Goal: Transaction & Acquisition: Purchase product/service

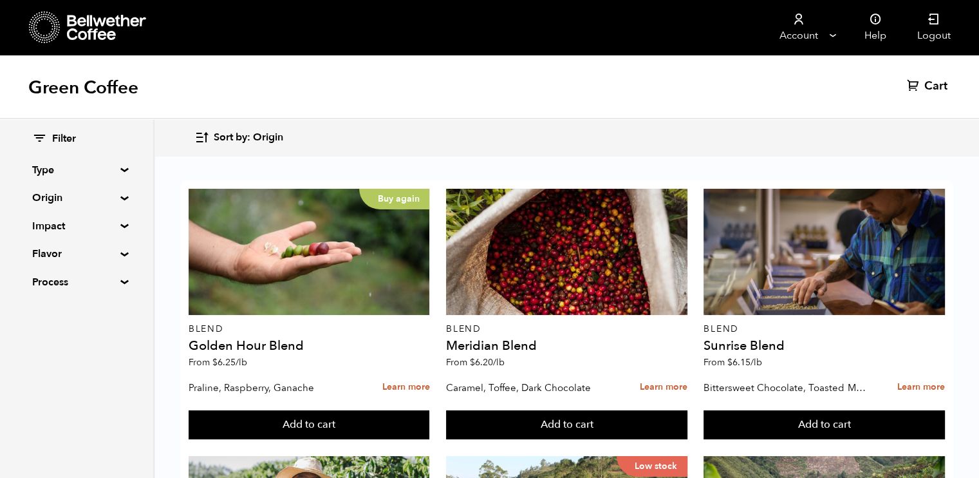
scroll to position [1058, 0]
click at [120, 203] on div "Filter Type Blend Single Origin Decaf Seasonal Year Round Origin Blend Brazil B…" at bounding box center [76, 210] width 153 height 183
click at [121, 172] on summary "Type" at bounding box center [76, 169] width 89 height 15
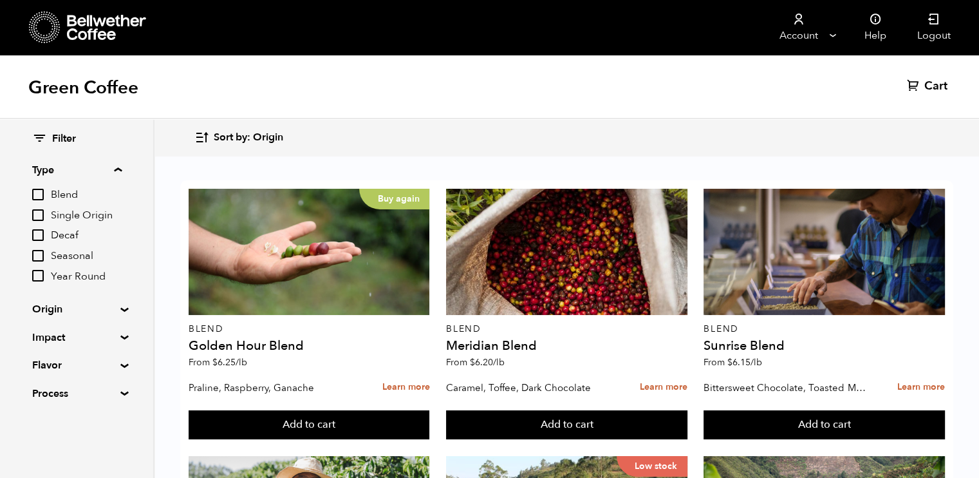
scroll to position [1136, 0]
click at [121, 309] on summary "Origin" at bounding box center [76, 308] width 89 height 15
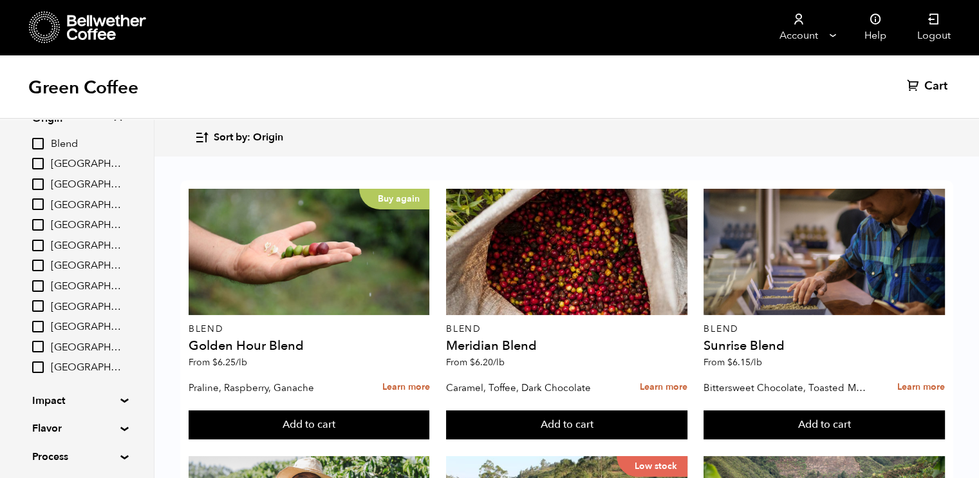
scroll to position [234, 0]
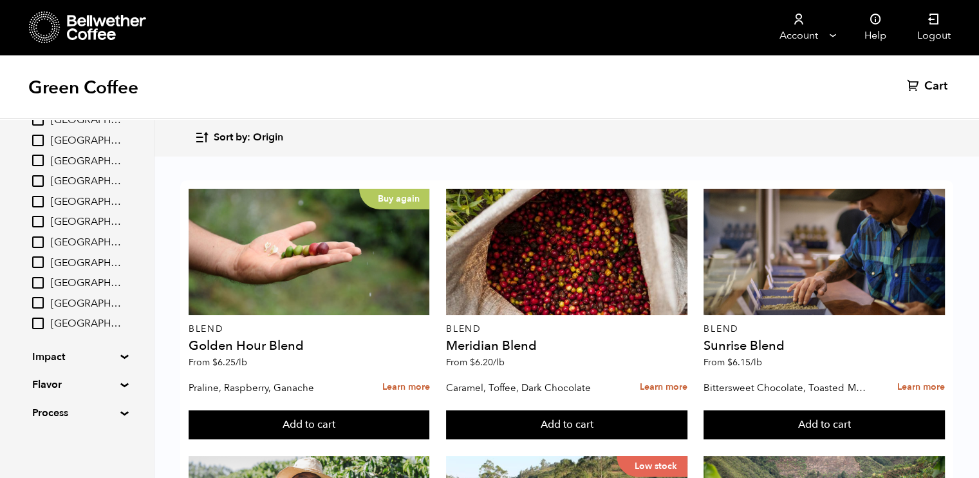
click at [121, 355] on summary "Impact" at bounding box center [76, 356] width 89 height 15
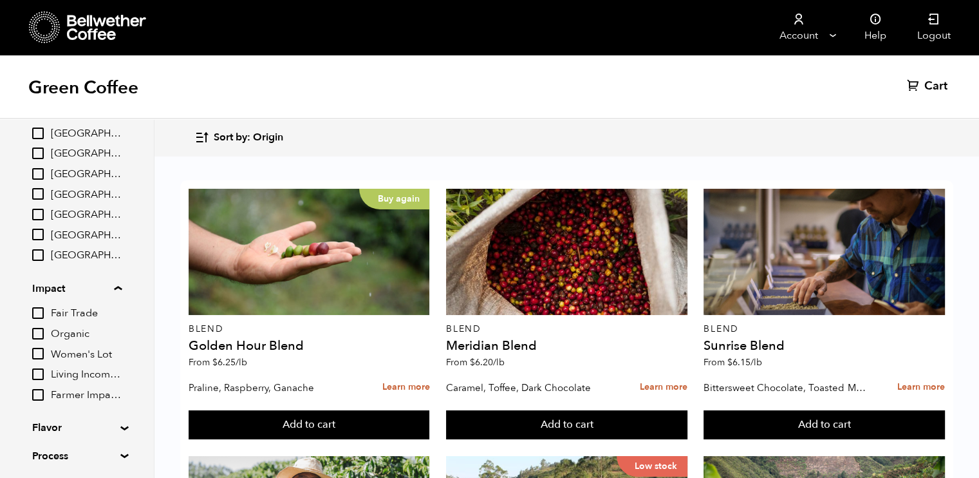
scroll to position [304, 0]
click at [41, 328] on input "Organic" at bounding box center [38, 332] width 12 height 12
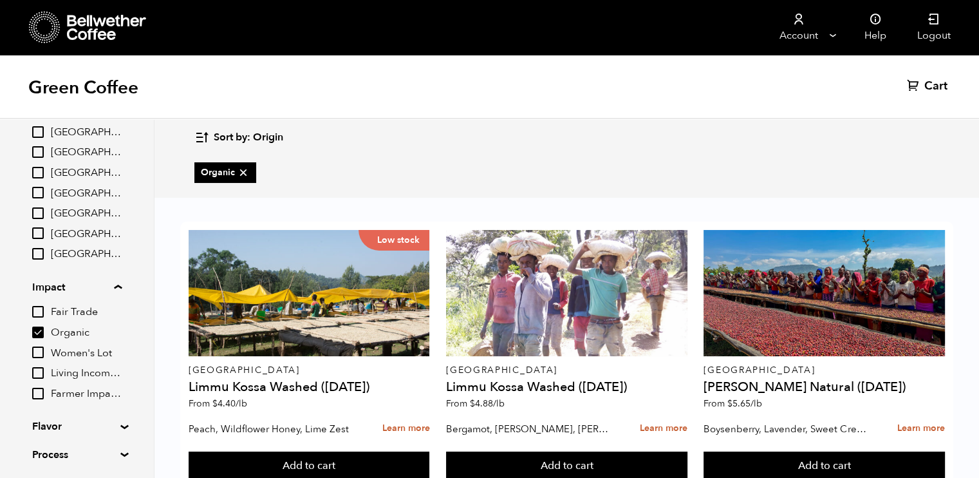
scroll to position [310, 0]
click at [39, 332] on input "Organic" at bounding box center [38, 332] width 12 height 12
checkbox input "false"
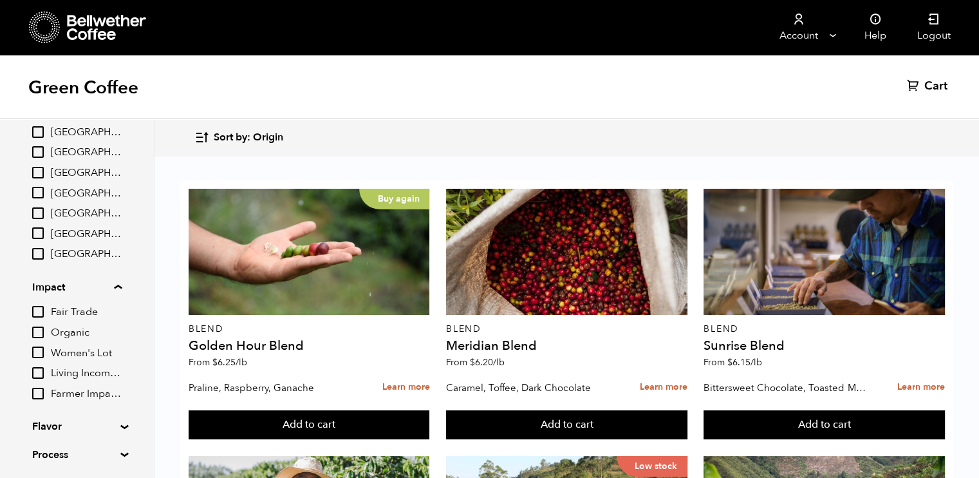
scroll to position [1338, 0]
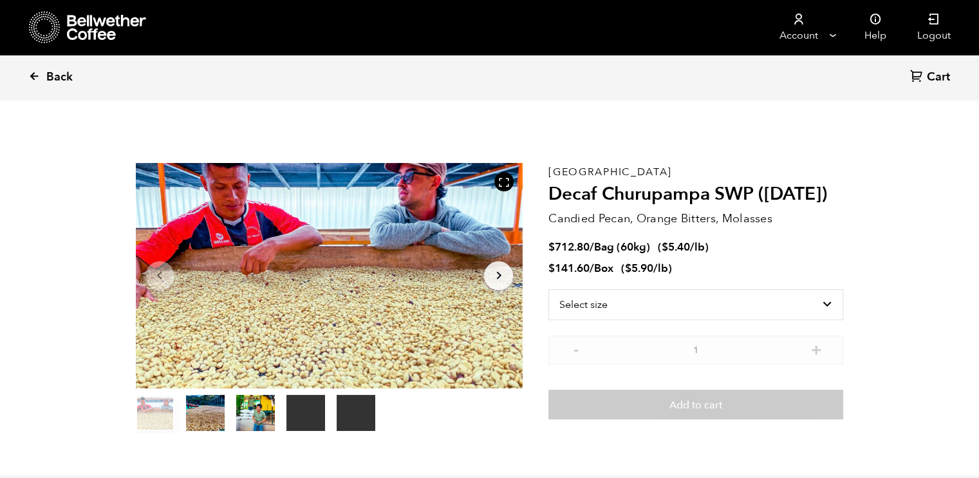
click at [51, 82] on span "Back" at bounding box center [59, 77] width 26 height 15
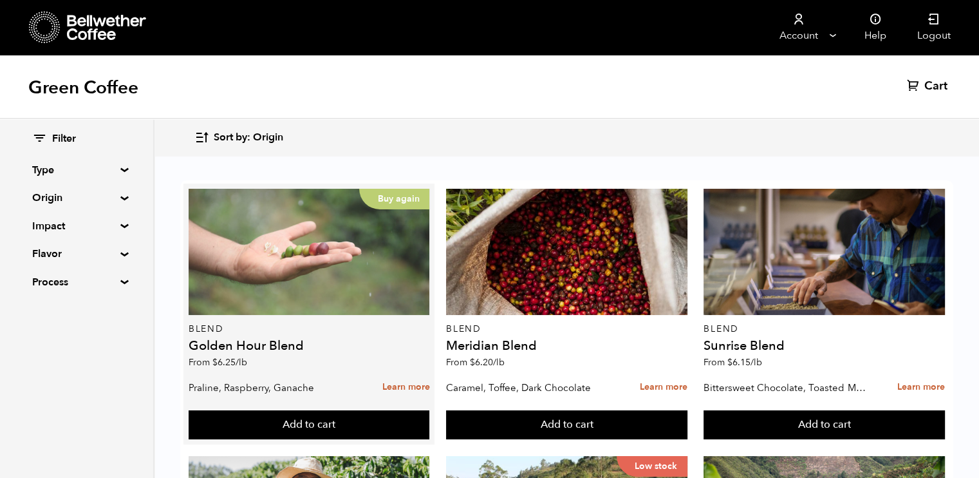
click at [285, 236] on div "Buy again" at bounding box center [309, 252] width 241 height 126
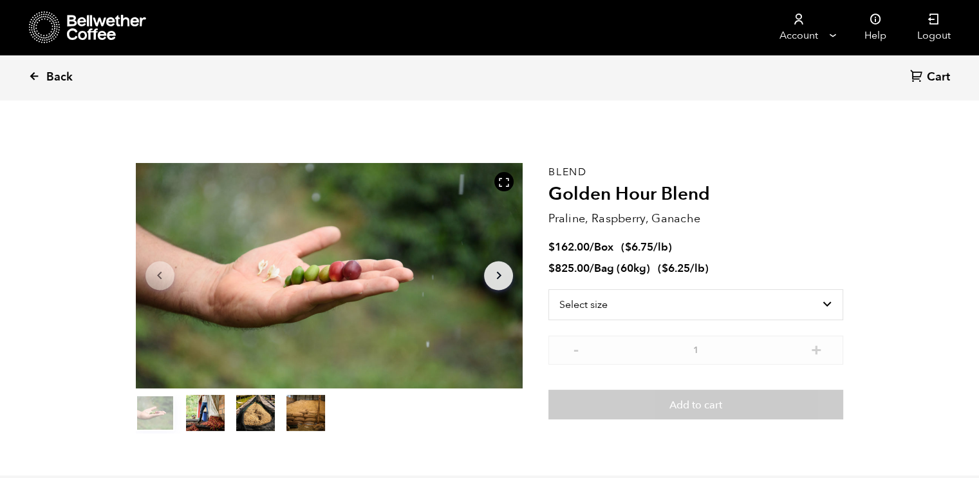
click at [50, 74] on span "Back" at bounding box center [59, 77] width 26 height 15
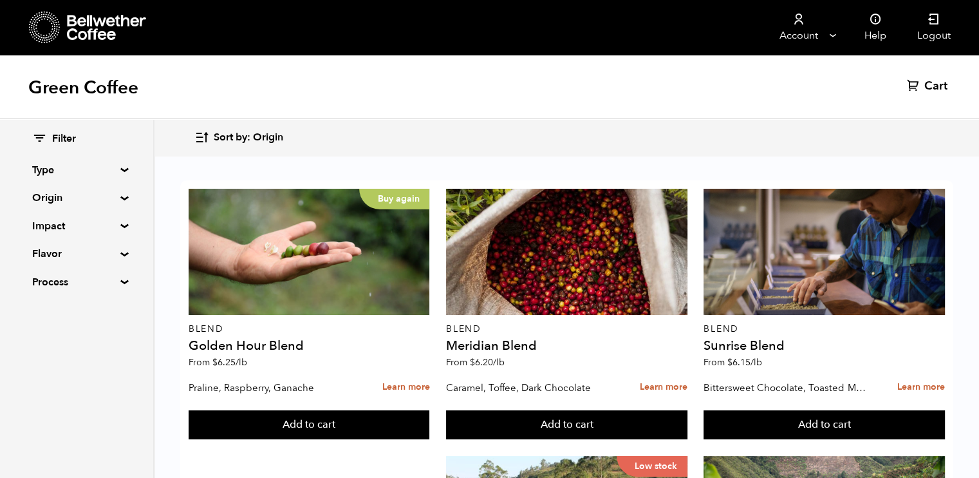
scroll to position [819, 0]
click at [118, 248] on div "Filter Type Blend Single Origin Decaf Seasonal Year Round Origin Blend [GEOGRAP…" at bounding box center [76, 210] width 153 height 183
click at [121, 227] on summary "Impact" at bounding box center [76, 225] width 89 height 15
